Goal: Information Seeking & Learning: Learn about a topic

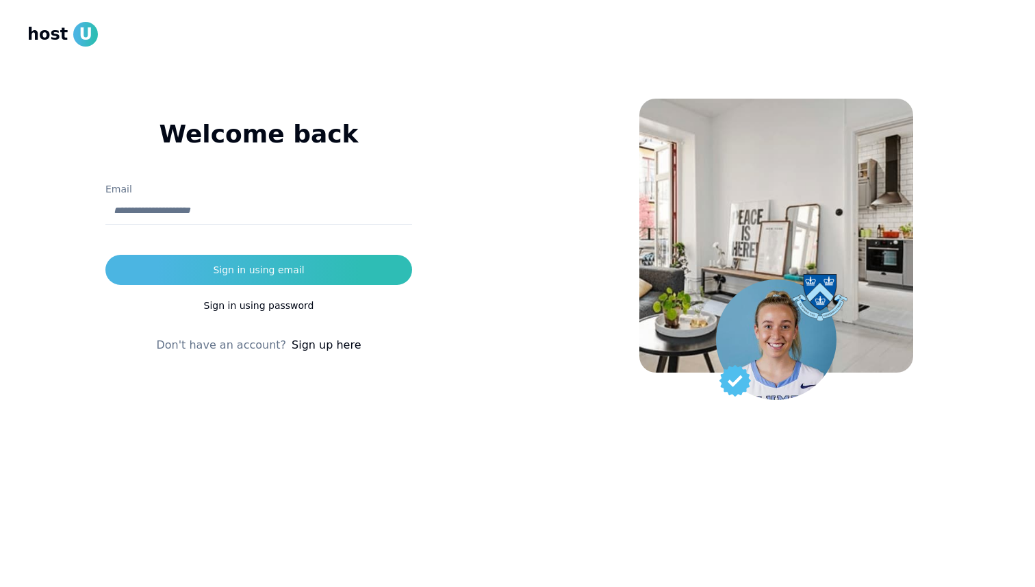
click at [290, 201] on input "Email" at bounding box center [258, 210] width 307 height 27
type input "**********"
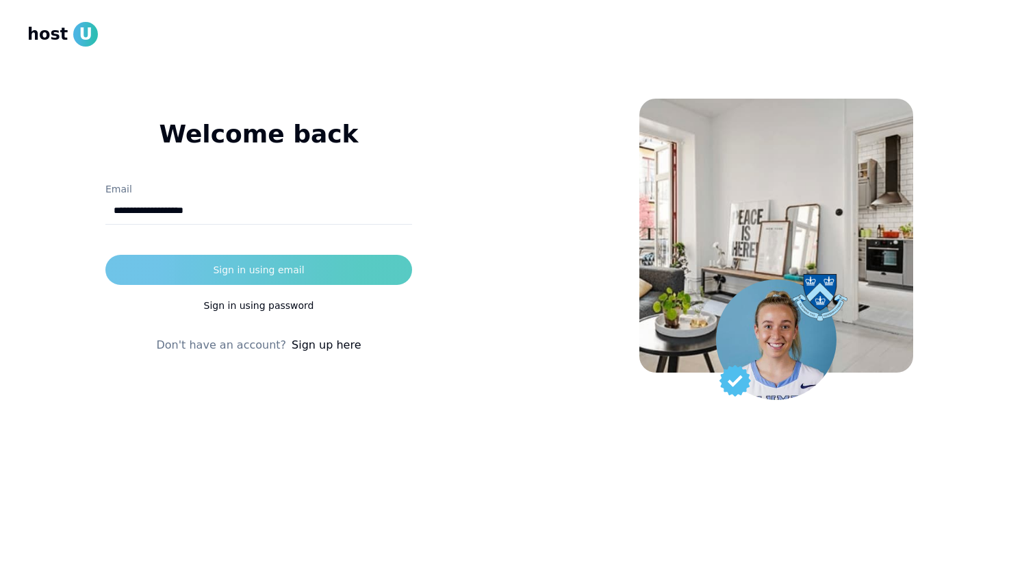
click at [277, 266] on div "Sign in using email" at bounding box center [258, 270] width 91 height 14
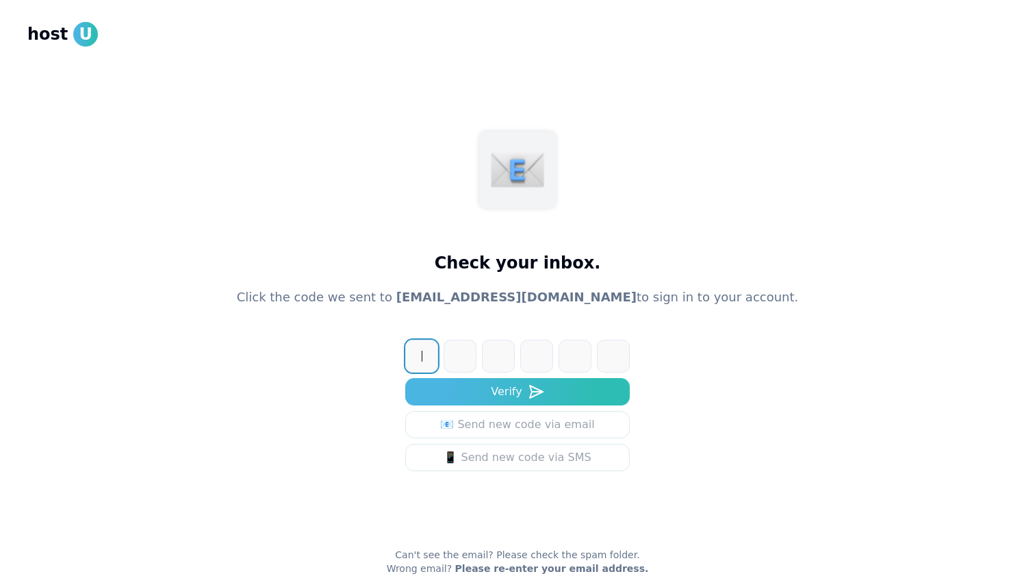
paste input "******"
type input "******"
click at [405, 378] on button "Verify" at bounding box center [517, 391] width 225 height 27
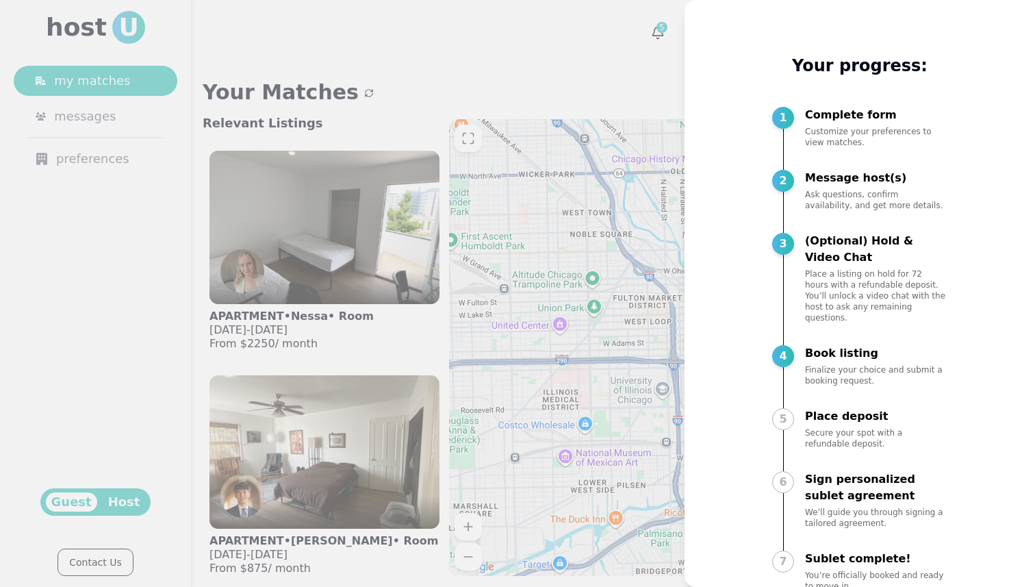
click at [490, 190] on div at bounding box center [517, 293] width 1035 height 587
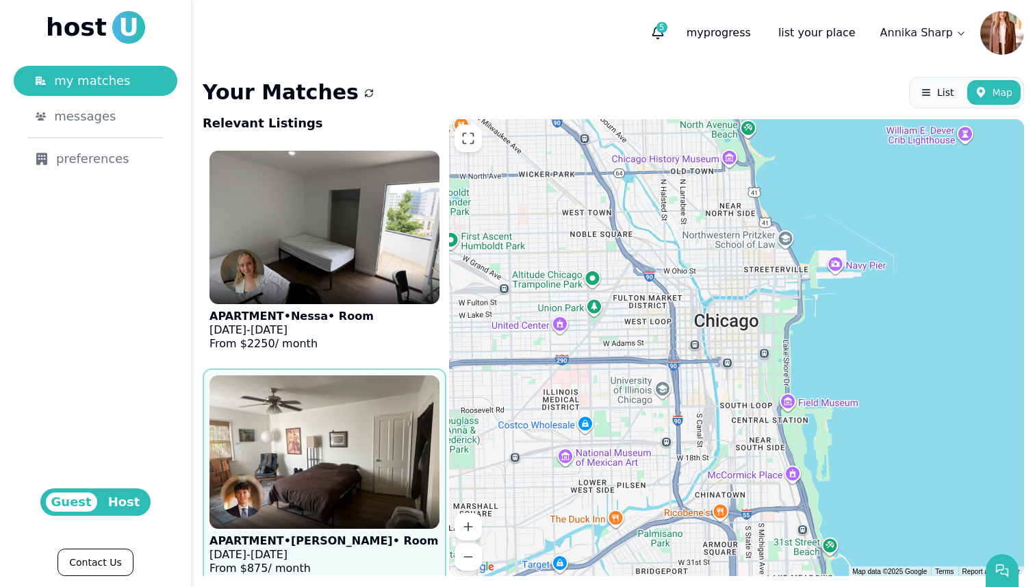
click at [244, 414] on img at bounding box center [324, 452] width 253 height 168
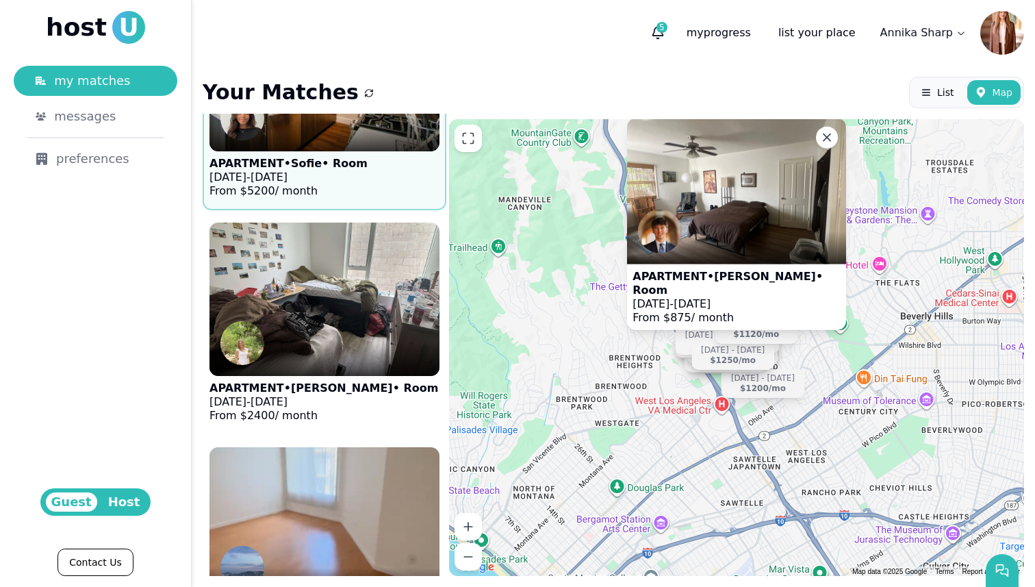
scroll to position [1046, 0]
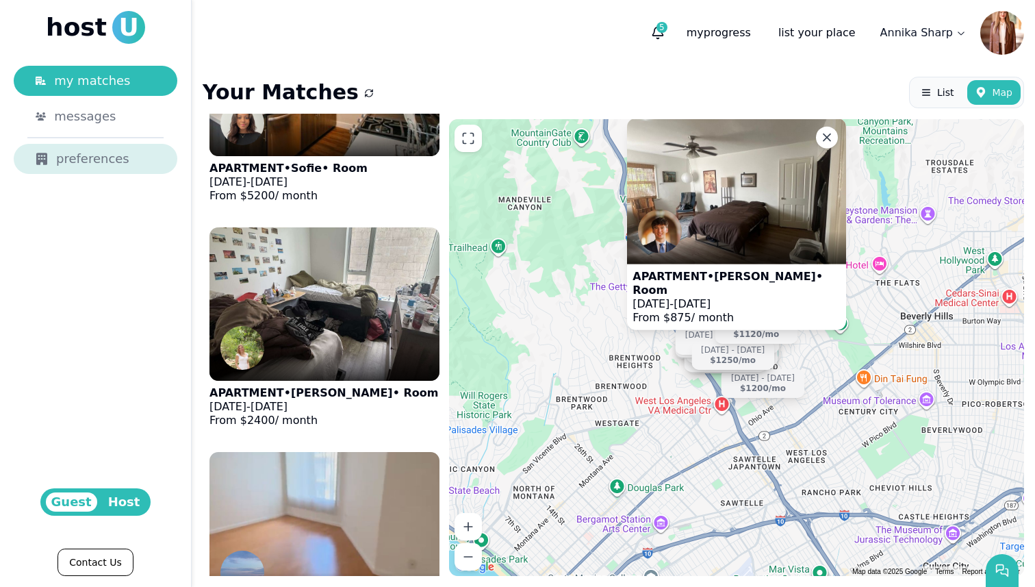
click at [97, 168] on div "preferences" at bounding box center [96, 158] width 120 height 19
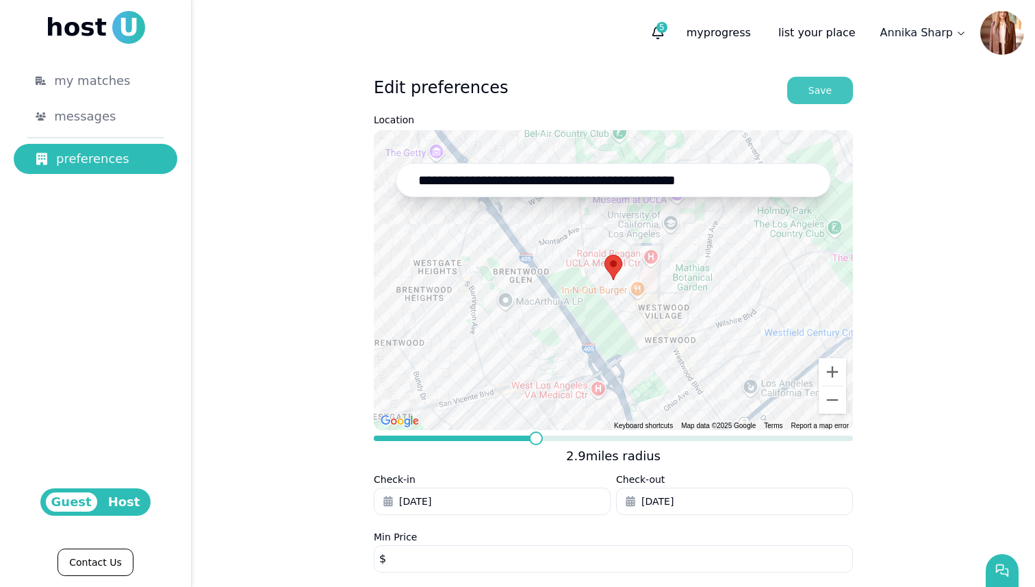
click at [842, 87] on button "Save" at bounding box center [821, 90] width 66 height 27
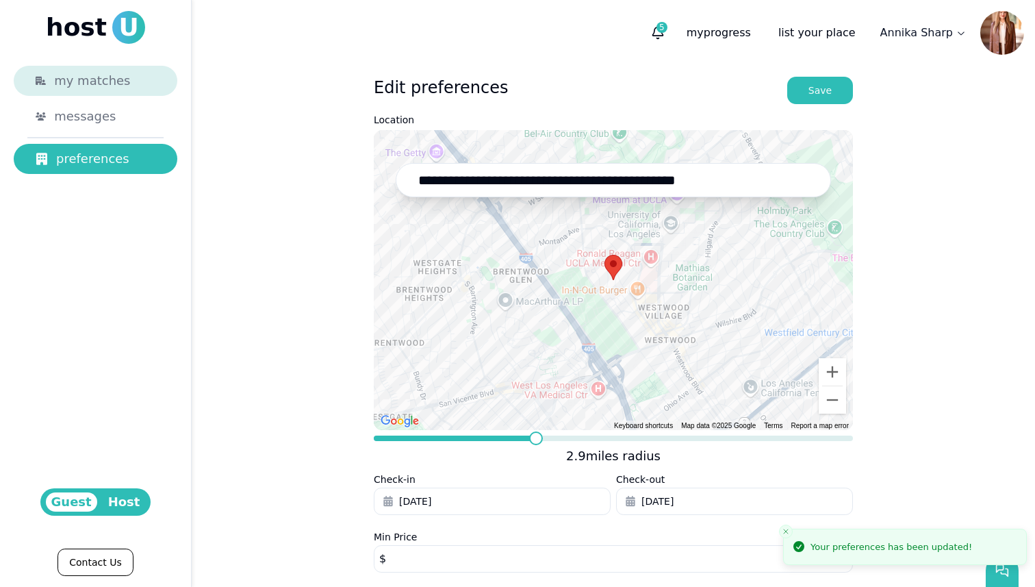
click at [123, 86] on div "my matches" at bounding box center [104, 80] width 101 height 19
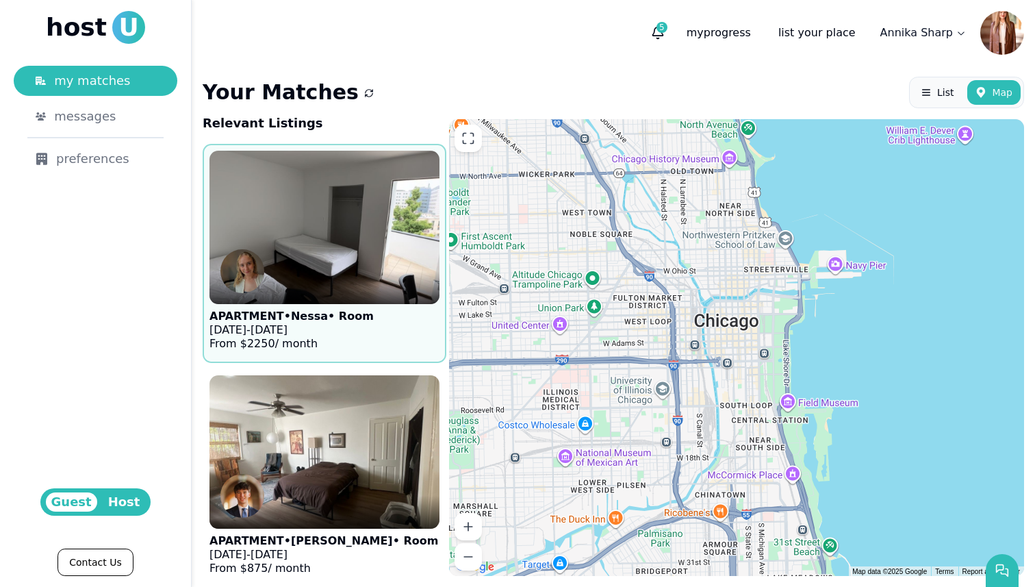
click at [247, 184] on img at bounding box center [324, 227] width 253 height 168
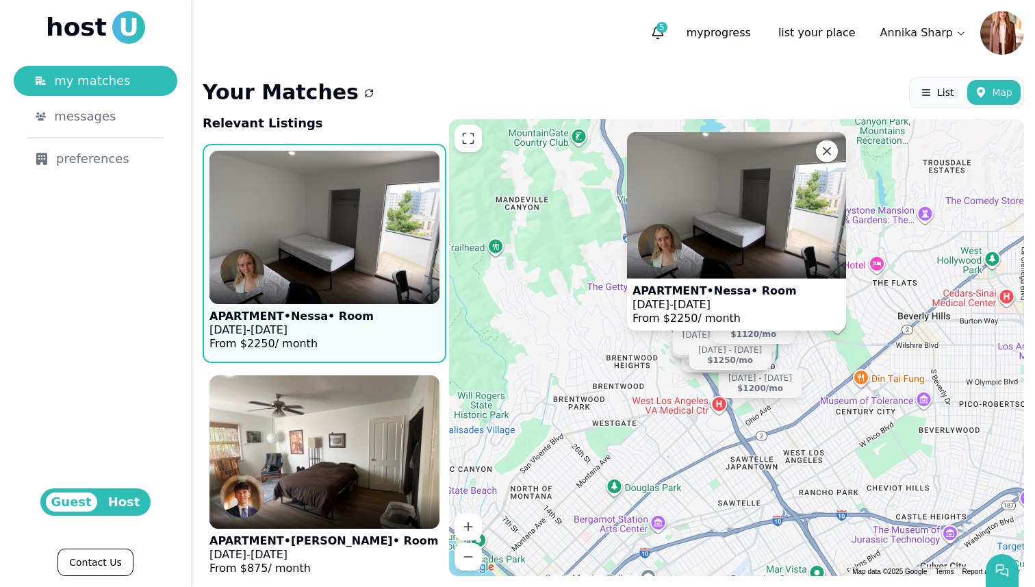
click at [863, 383] on div "APARTMENT • Nessa • Room [DATE] - [DATE] From $ 2250 / month [DATE] - [DATE] $2…" at bounding box center [736, 347] width 575 height 457
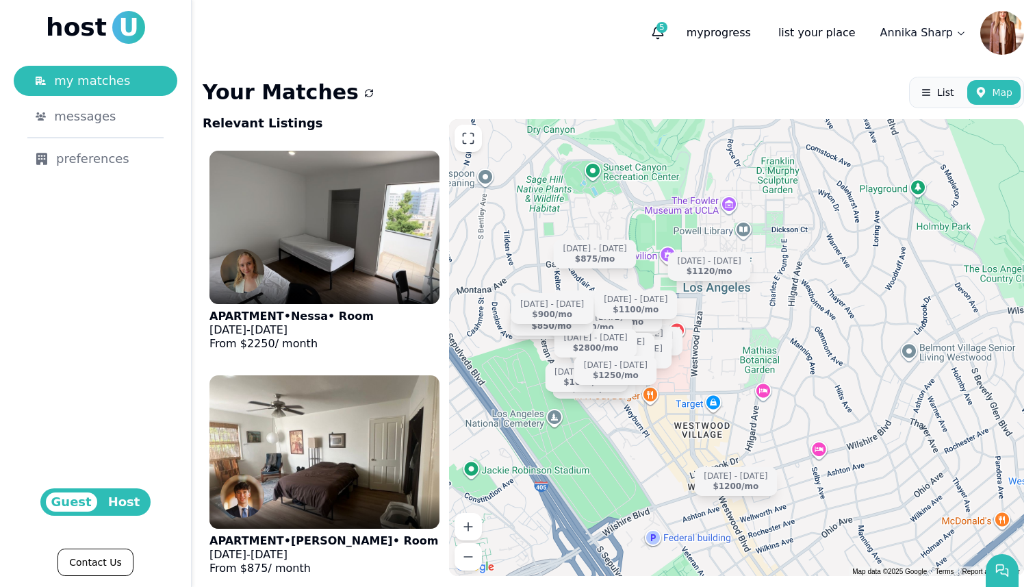
drag, startPoint x: 771, startPoint y: 347, endPoint x: 779, endPoint y: 338, distance: 12.2
click at [779, 338] on div "[DATE] - [DATE] $2250 /[DATE] - [DATE] $875 /[DATE] - [DATE] $1000 /[DATE] - [D…" at bounding box center [736, 347] width 575 height 457
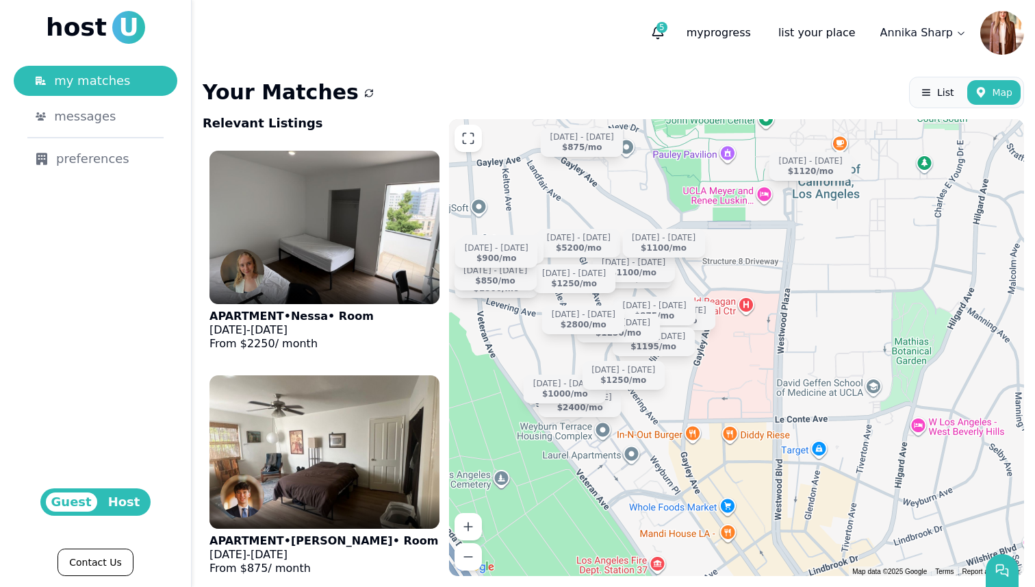
drag, startPoint x: 675, startPoint y: 358, endPoint x: 744, endPoint y: 351, distance: 68.9
click at [744, 351] on div "[DATE] - [DATE] $2250 /[DATE] - [DATE] $875 /[DATE] - [DATE] $1000 /[DATE] - [D…" at bounding box center [736, 347] width 575 height 457
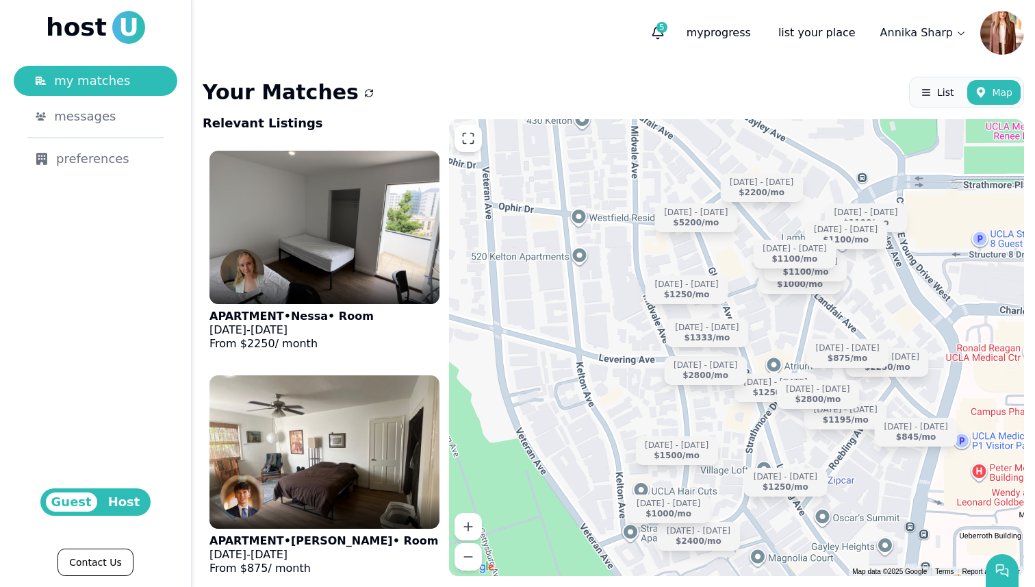
drag, startPoint x: 728, startPoint y: 365, endPoint x: 911, endPoint y: 377, distance: 183.9
click at [911, 377] on div "[DATE] - [DATE] $2250 /[DATE] - [DATE] $875 /[DATE] - [DATE] $1000 /[DATE] - [D…" at bounding box center [736, 347] width 575 height 457
